Goal: Task Accomplishment & Management: Use online tool/utility

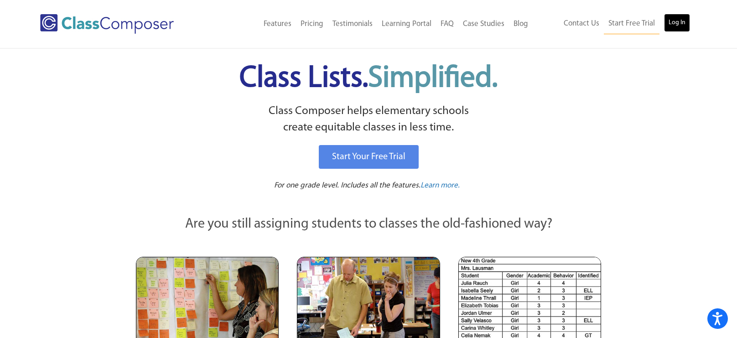
click at [675, 21] on link "Log In" at bounding box center [677, 23] width 26 height 18
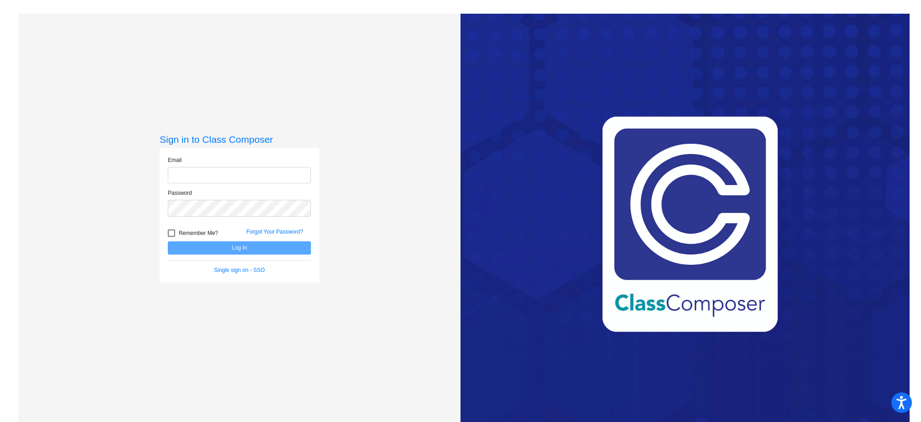
click at [240, 172] on input "email" at bounding box center [239, 175] width 143 height 17
type input "[EMAIL_ADDRESS][DOMAIN_NAME]"
click at [168, 241] on button "Log In" at bounding box center [239, 247] width 143 height 13
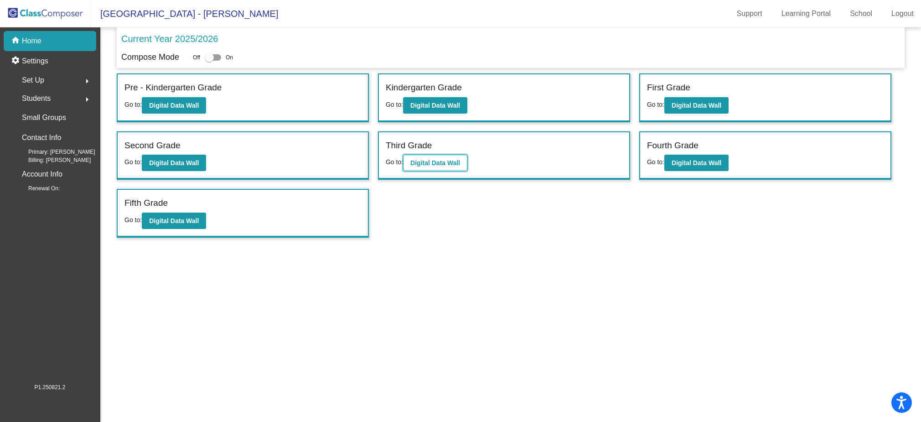
click at [416, 162] on b "Digital Data Wall" at bounding box center [435, 162] width 50 height 7
